Goal: Information Seeking & Learning: Learn about a topic

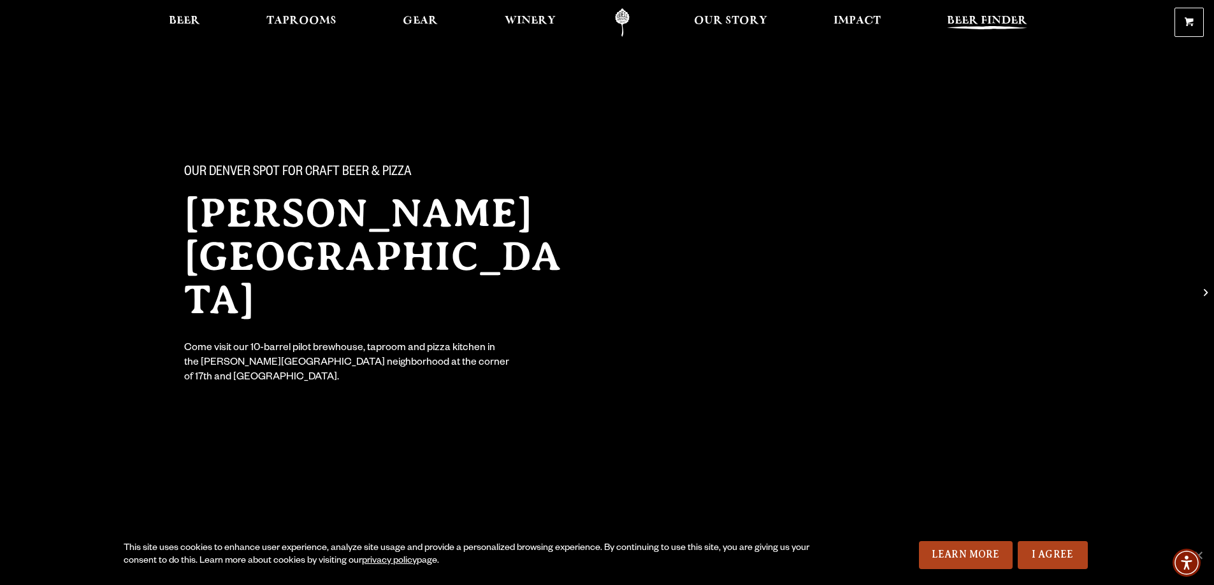
click at [983, 18] on span "Beer Finder" at bounding box center [987, 21] width 80 height 10
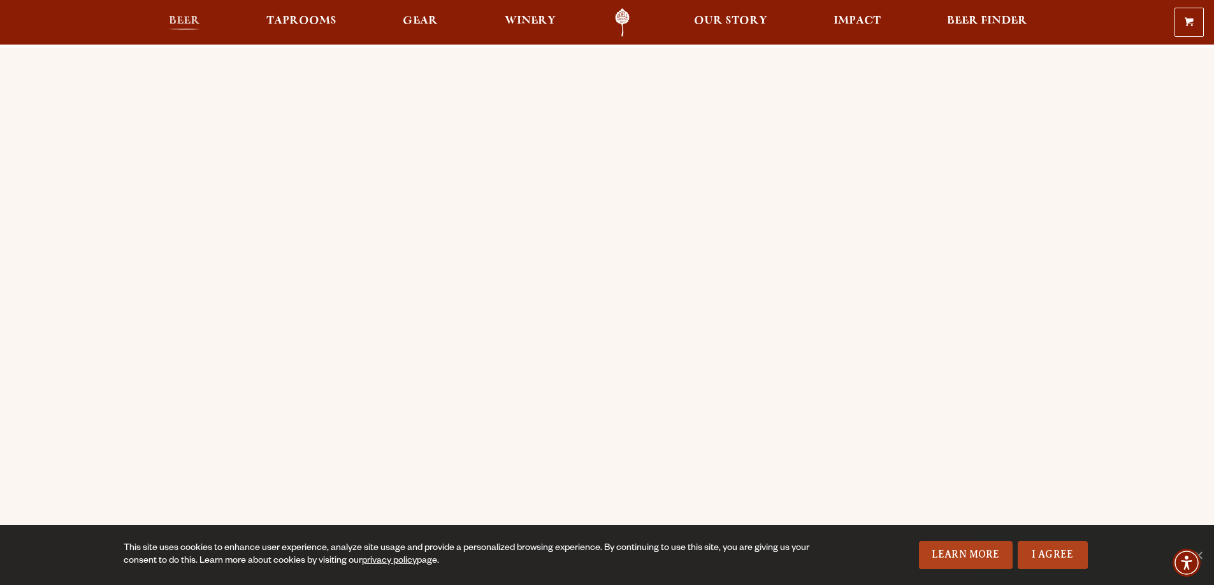
click at [186, 21] on span "Beer" at bounding box center [184, 21] width 31 height 10
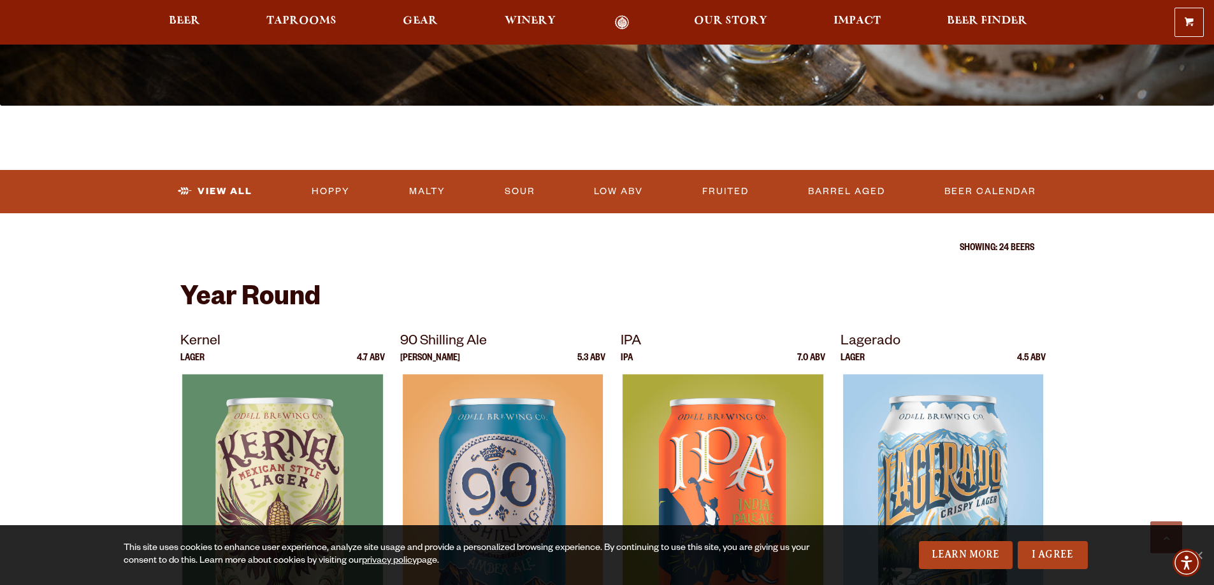
scroll to position [382, 0]
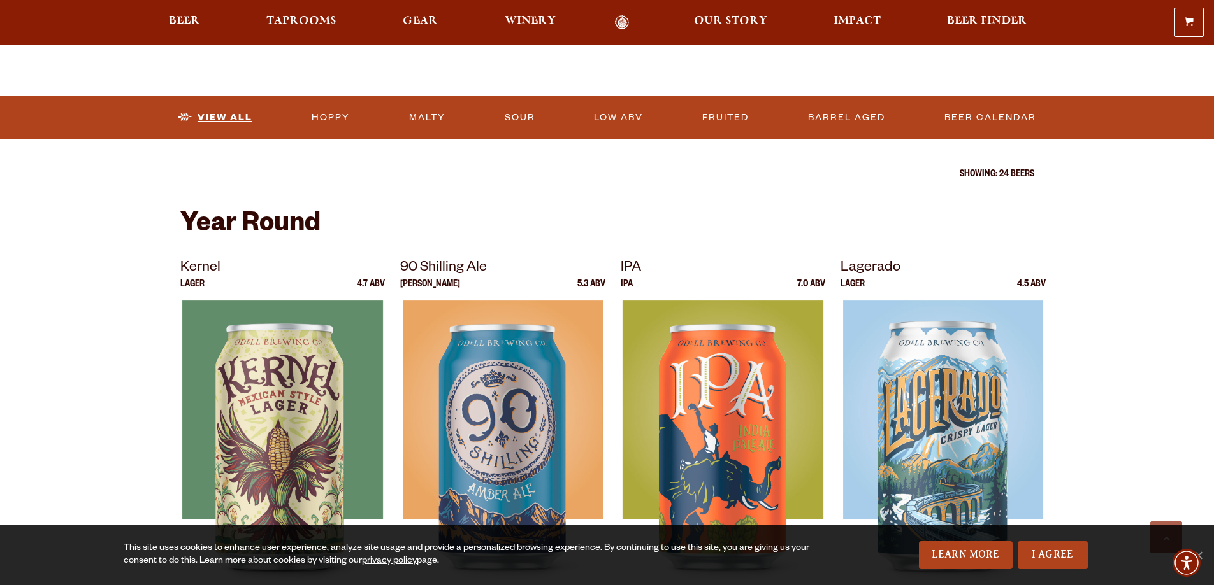
click at [235, 115] on link "View All" at bounding box center [215, 117] width 85 height 29
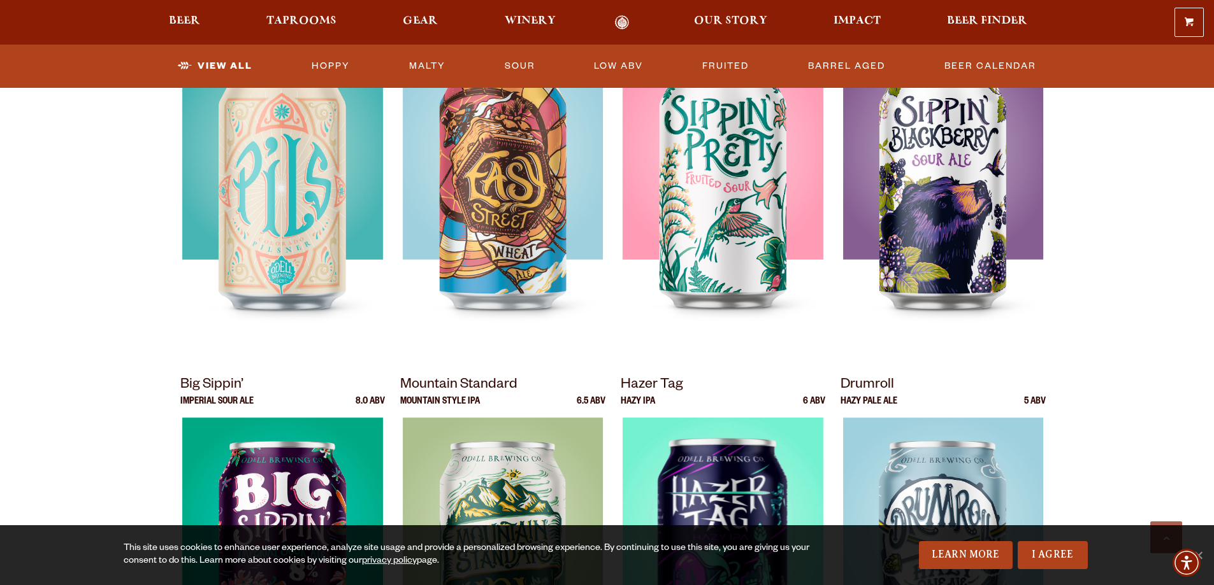
scroll to position [382, 0]
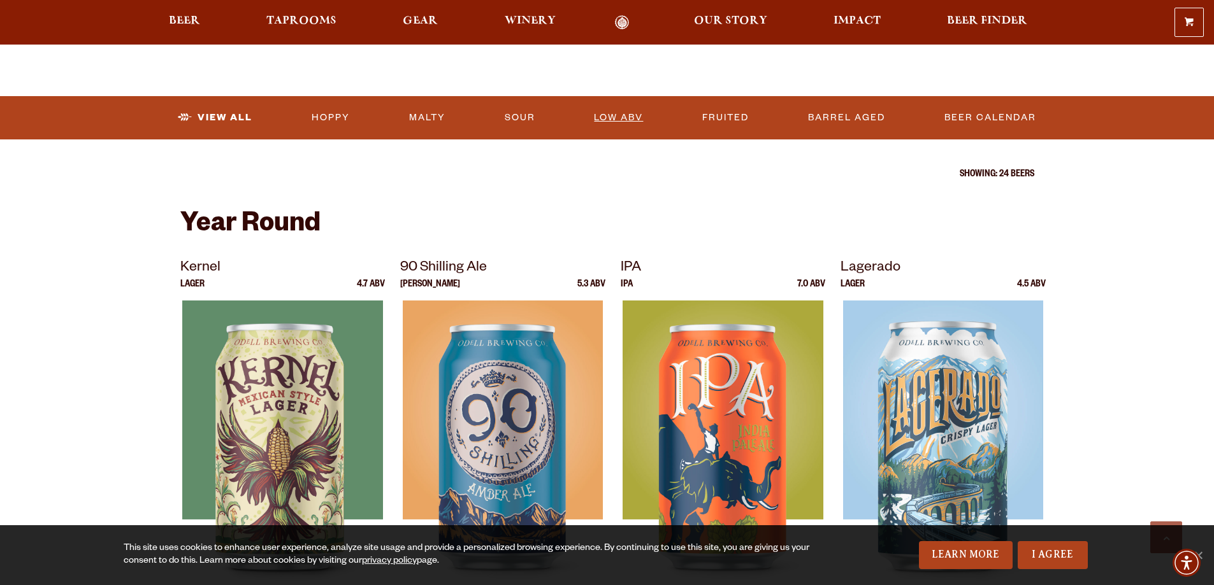
click at [598, 115] on link "Low ABV" at bounding box center [618, 117] width 59 height 29
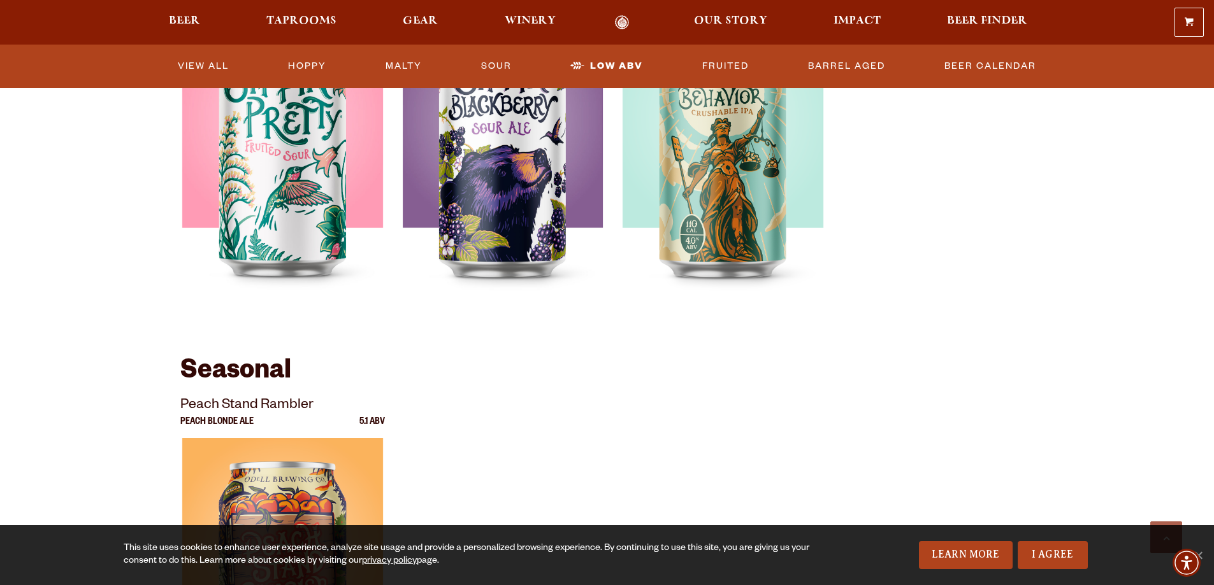
scroll to position [573, 0]
